Goal: Information Seeking & Learning: Learn about a topic

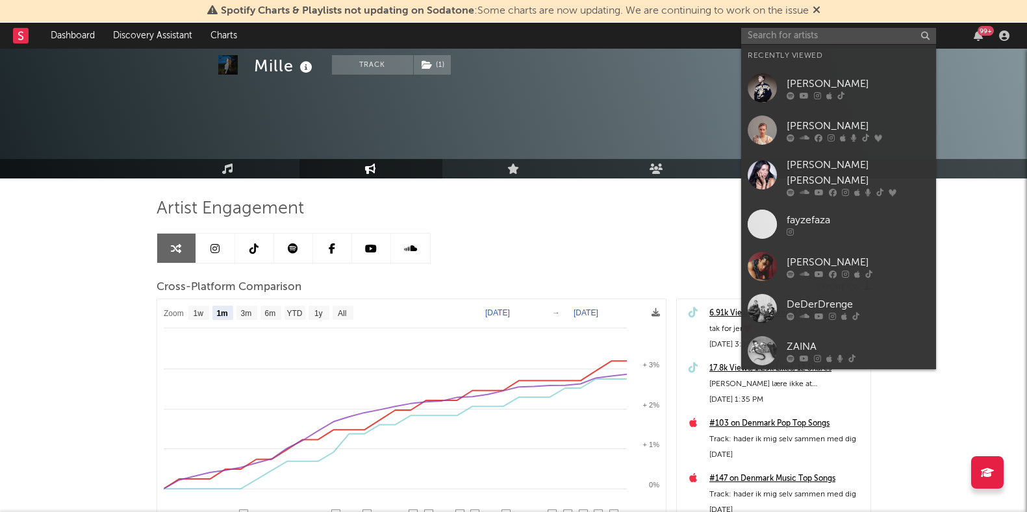
select select "1m"
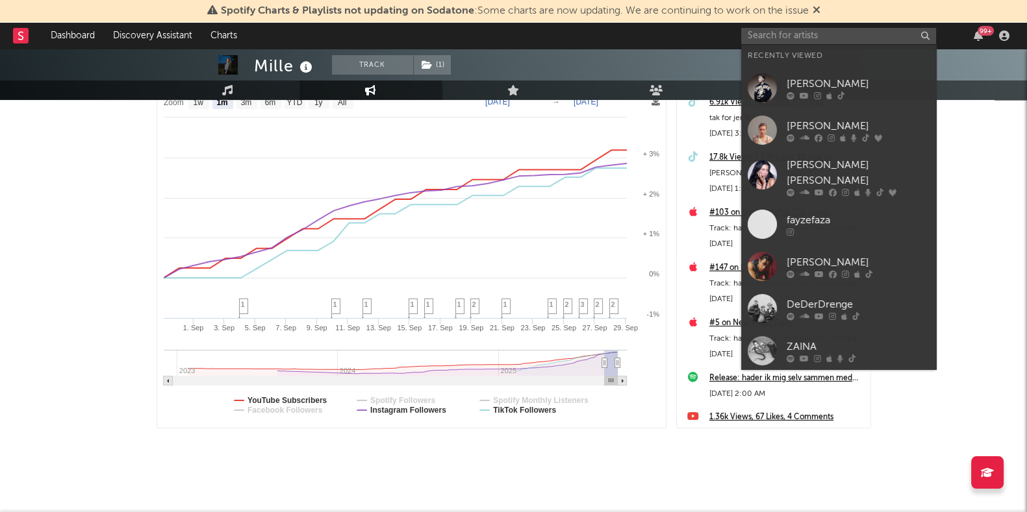
click at [773, 40] on input "text" at bounding box center [838, 36] width 195 height 16
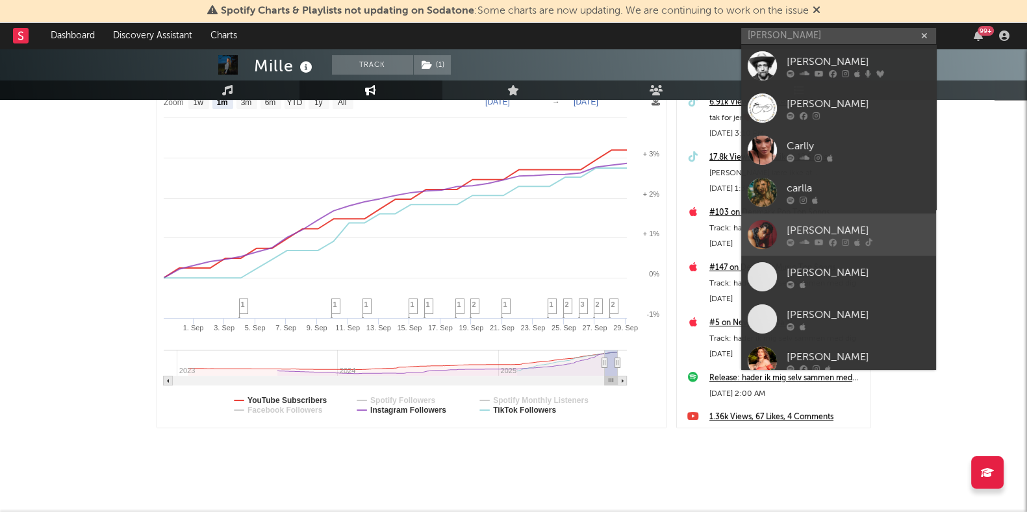
type input "[PERSON_NAME]"
click at [840, 228] on div "[PERSON_NAME]" at bounding box center [858, 231] width 143 height 16
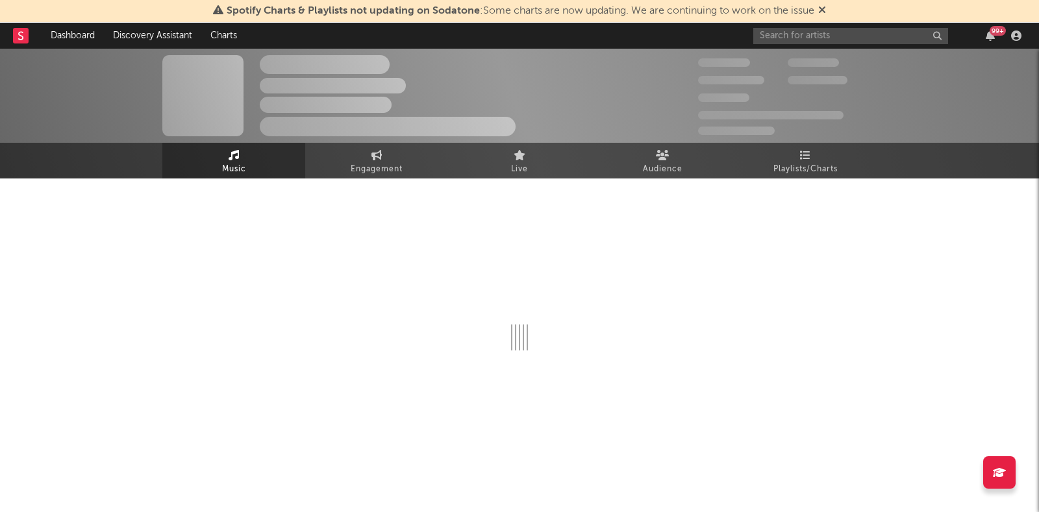
select select "1w"
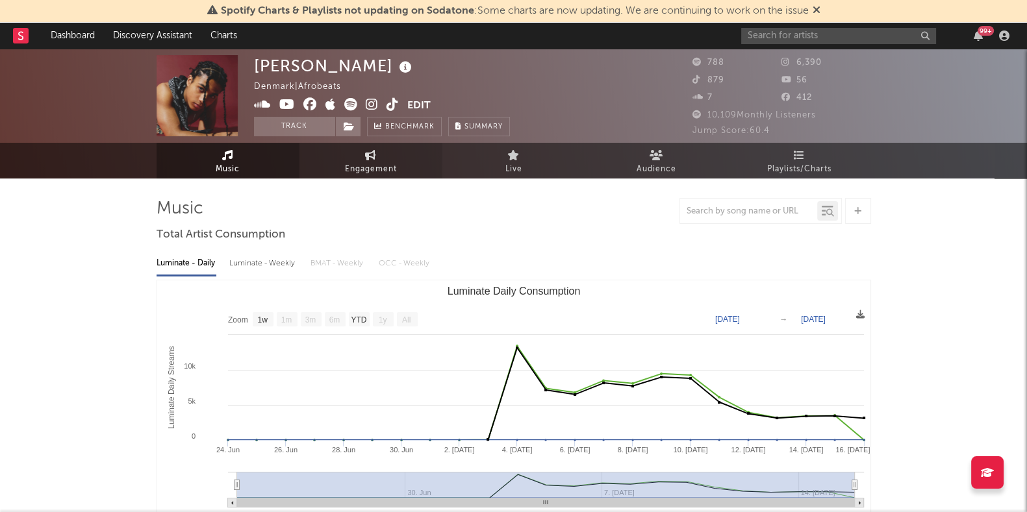
click at [380, 170] on span "Engagement" at bounding box center [371, 170] width 52 height 16
select select "1w"
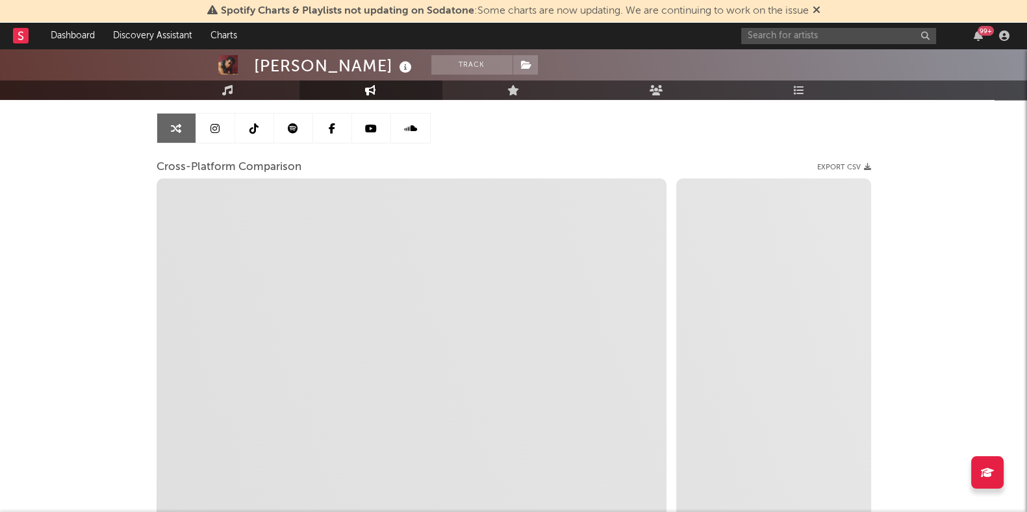
scroll to position [151, 0]
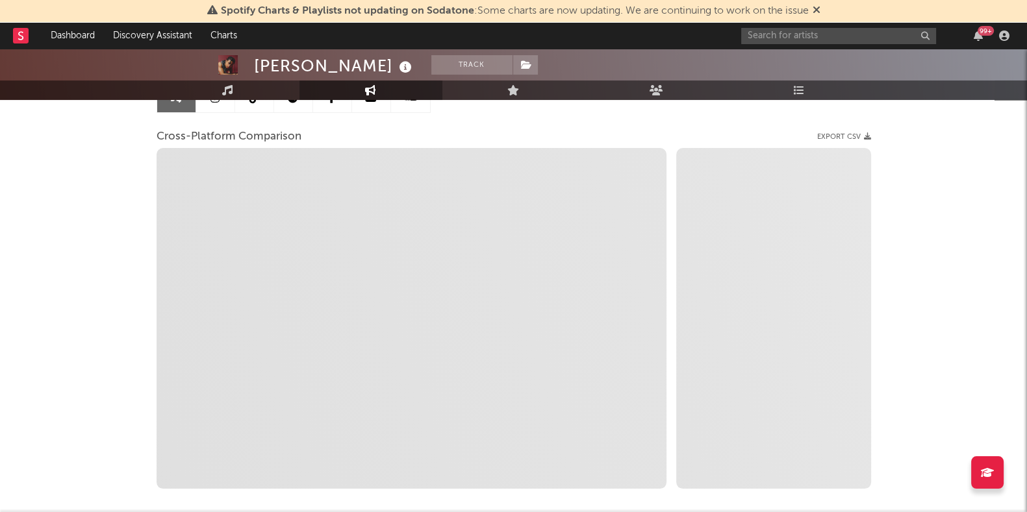
select select "1m"
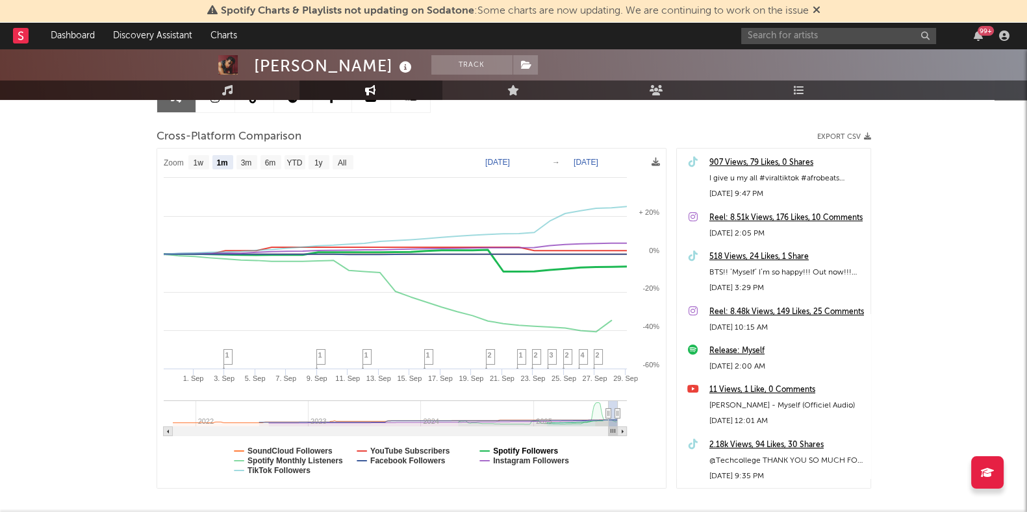
click at [518, 449] on text "Spotify Followers" at bounding box center [525, 451] width 65 height 9
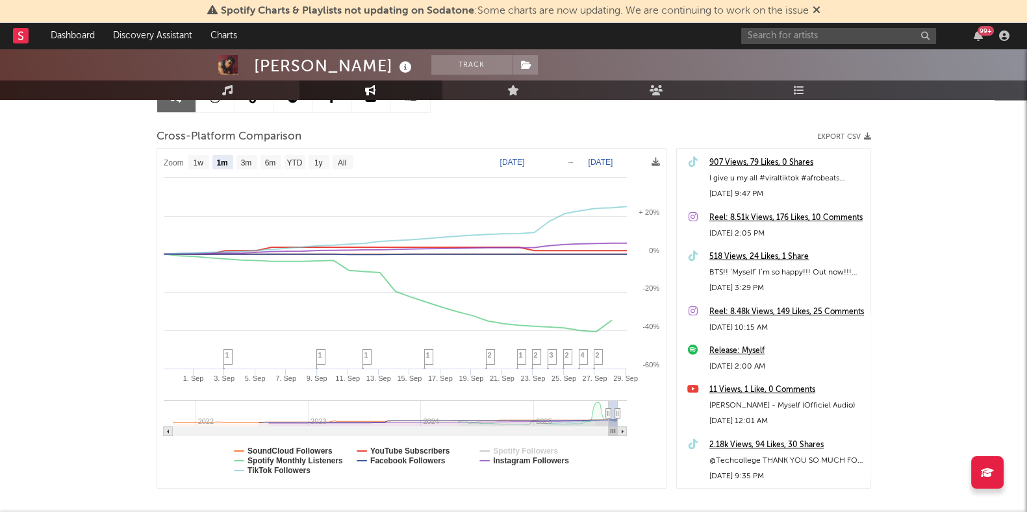
select select "1m"
click at [318, 462] on text "Spotify Monthly Listeners" at bounding box center [294, 461] width 95 height 9
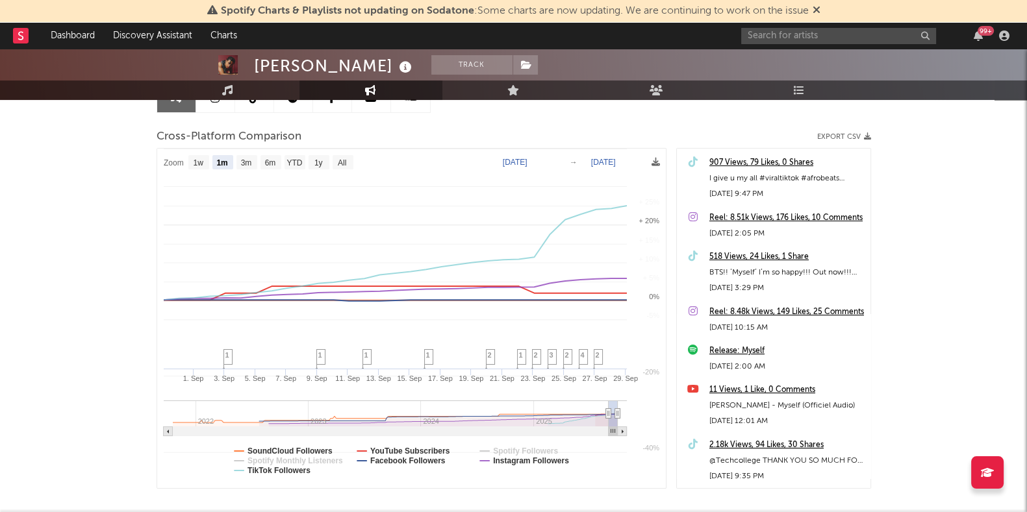
select select "1m"
